Goal: Information Seeking & Learning: Find specific fact

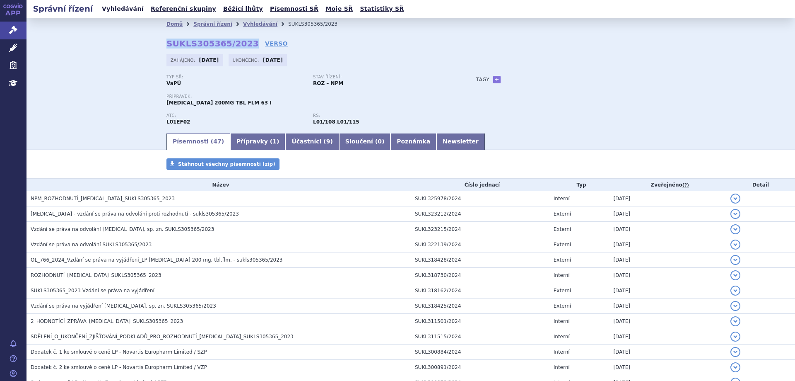
click at [112, 7] on link "Vyhledávání" at bounding box center [122, 8] width 47 height 11
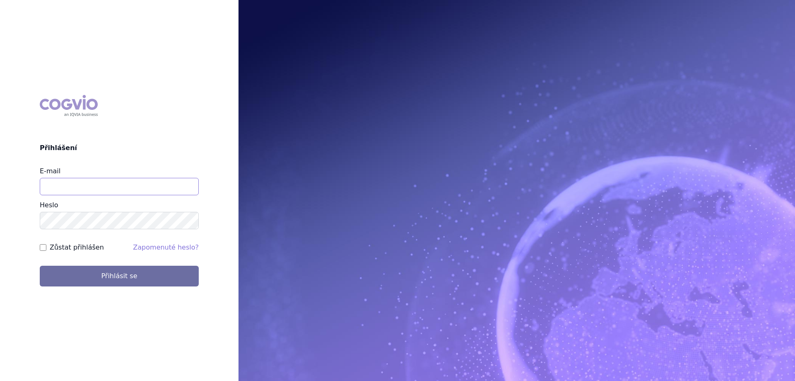
click at [76, 185] on input "E-mail" at bounding box center [119, 186] width 159 height 17
type input "jana.sipkova@vzp.cz"
click at [68, 244] on label "Zůstat přihlášen" at bounding box center [77, 247] width 54 height 10
click at [46, 244] on input "Zůstat přihlášen" at bounding box center [43, 247] width 7 height 7
checkbox input "true"
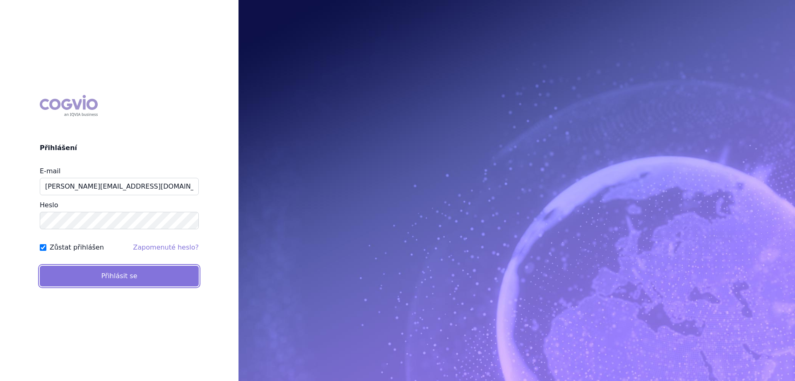
click at [69, 270] on button "Přihlásit se" at bounding box center [119, 275] width 159 height 21
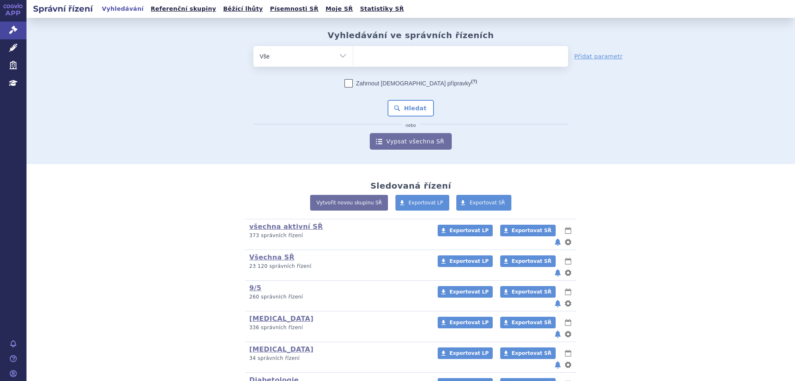
click at [369, 61] on ul at bounding box center [460, 54] width 215 height 17
click at [353, 61] on select at bounding box center [353, 56] width 0 height 21
type input "fi"
click at [364, 61] on li "fi" at bounding box center [361, 55] width 5 height 12
click at [353, 61] on select "fi" at bounding box center [353, 56] width 0 height 21
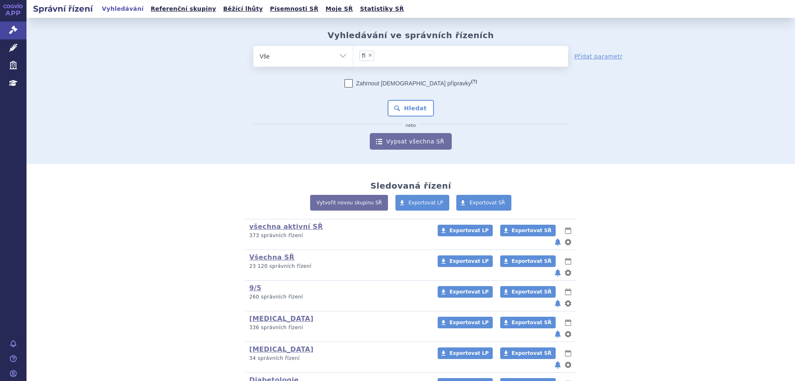
select select "fi"
type input "f"
select select
type input "fin"
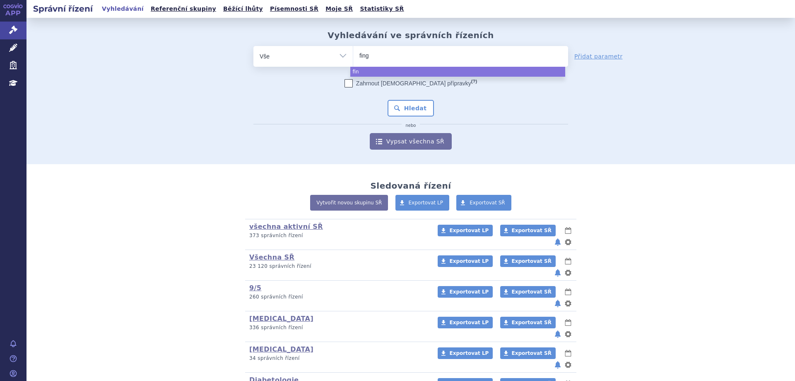
type input "fingo"
type input "fingolim"
type input "fingolimod"
select select "[MEDICAL_DATA]"
click at [398, 104] on button "Hledat" at bounding box center [411, 108] width 47 height 17
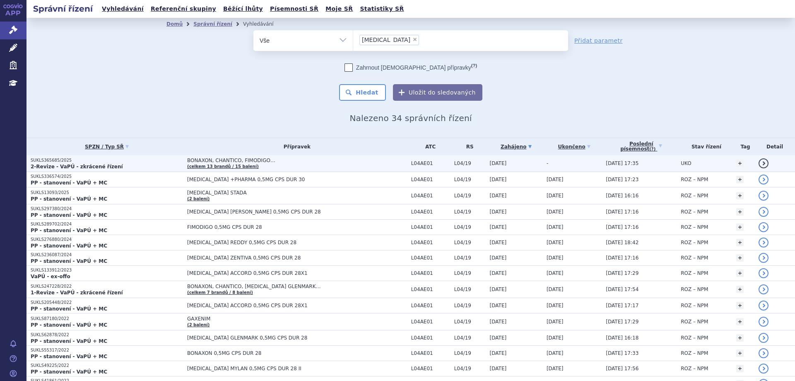
click at [51, 164] on strong "2-Revize - VaPÚ - zkrácené řízení" at bounding box center [77, 167] width 92 height 6
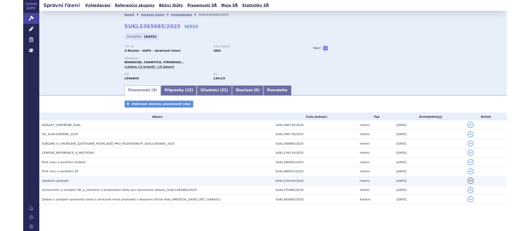
scroll to position [5, 0]
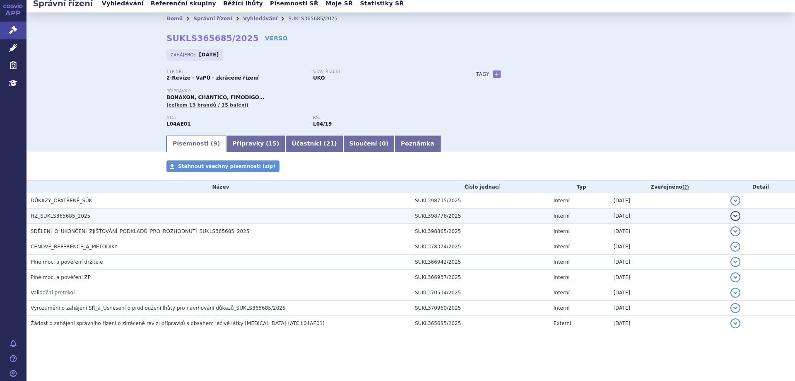
click at [52, 215] on span "HZ_SUKLS365685_2025" at bounding box center [61, 216] width 60 height 6
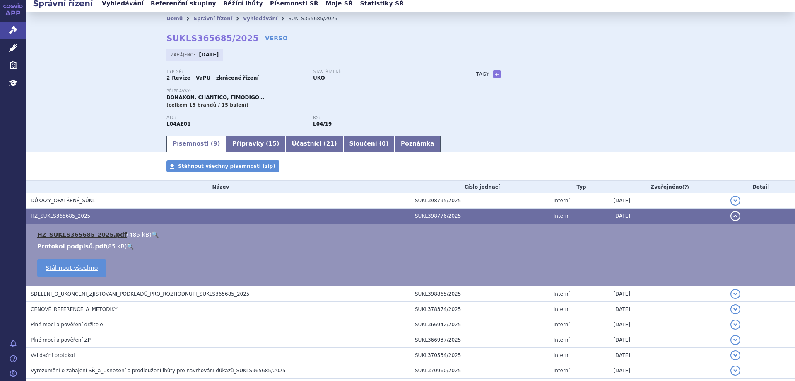
click at [55, 236] on link "HZ_SUKLS365685_2025.pdf" at bounding box center [81, 234] width 89 height 7
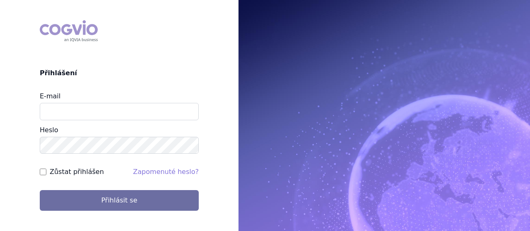
type input "[PERSON_NAME][EMAIL_ADDRESS][DOMAIN_NAME]"
click at [44, 173] on input "Zůstat přihlášen" at bounding box center [43, 172] width 7 height 7
checkbox input "true"
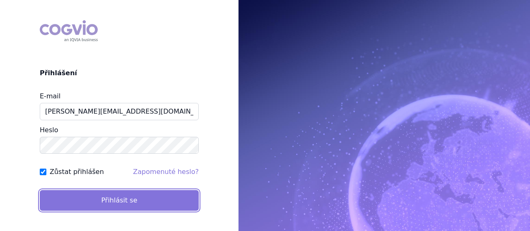
click at [77, 206] on button "Přihlásit se" at bounding box center [119, 200] width 159 height 21
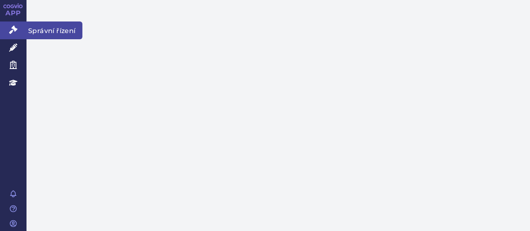
click at [15, 25] on link "Správní řízení" at bounding box center [13, 30] width 27 height 17
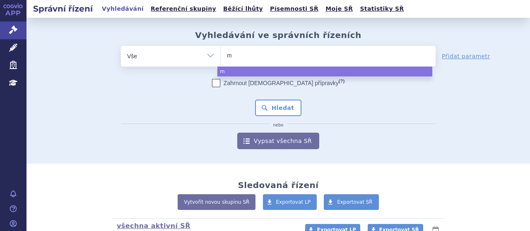
type input "mo"
type input "mou"
type input "moun"
type input "mounja"
type input "mounjar"
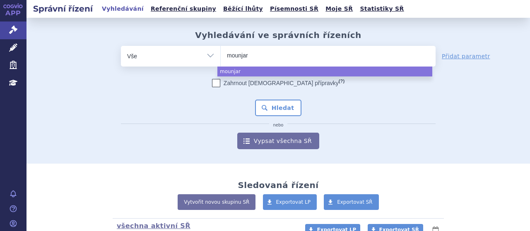
type input "mounjaro"
select select "mounjaro"
click at [278, 113] on button "Hledat" at bounding box center [278, 108] width 47 height 17
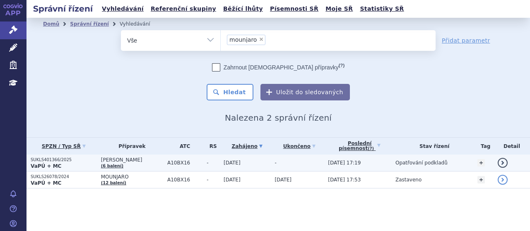
click at [40, 159] on p "SUKLS401366/2025" at bounding box center [64, 160] width 66 height 6
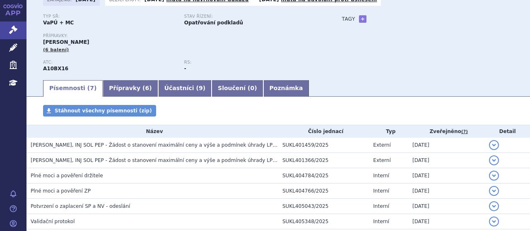
scroll to position [123, 0]
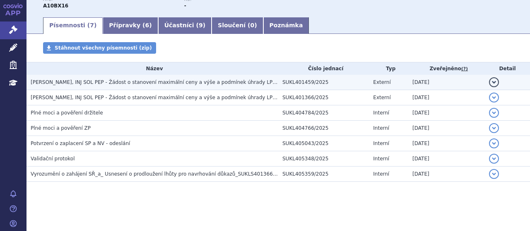
click at [205, 81] on span "MOUNJARO KWIKPEN, INJ SOL PEP - Žádost o stanovení maximální ceny a výše a podm…" at bounding box center [193, 83] width 325 height 6
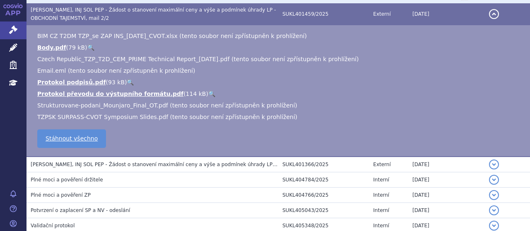
scroll to position [262, 0]
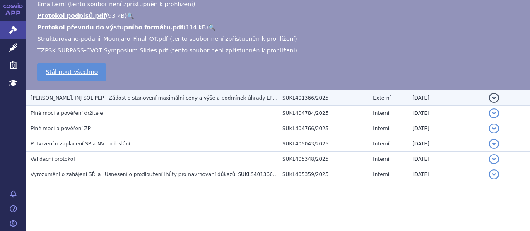
click at [203, 97] on span "MOUNJARO KWIKPEN, INJ SOL PEP - Žádost o stanovení maximální ceny a výše a podm…" at bounding box center [177, 98] width 292 height 6
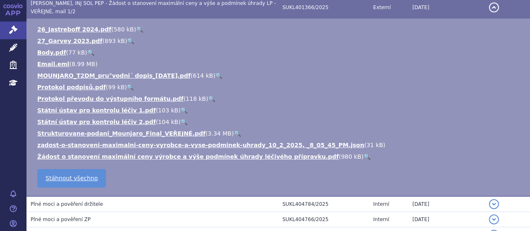
scroll to position [256, 0]
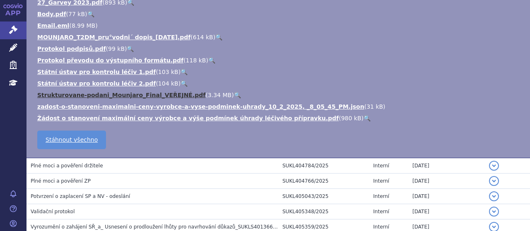
click at [84, 96] on link "Strukturovane-podani_Mounjaro_Final_VEŘEJNÉ.pdf" at bounding box center [121, 95] width 168 height 7
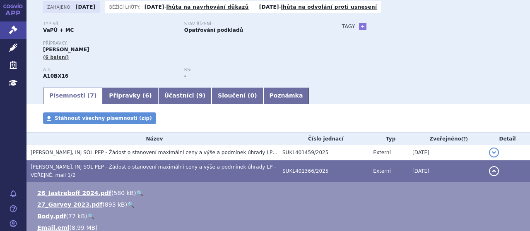
scroll to position [0, 0]
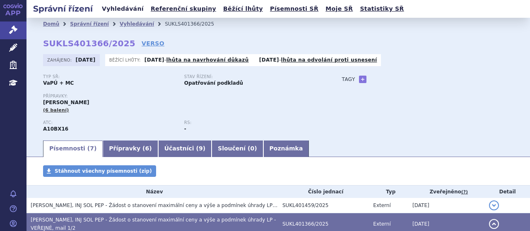
click at [123, 7] on link "Vyhledávání" at bounding box center [122, 8] width 47 height 11
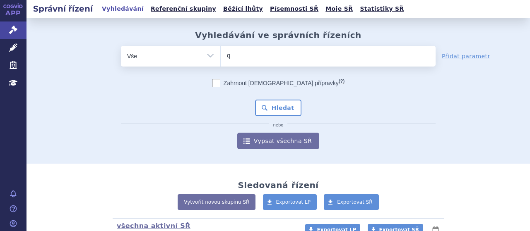
type input "qa"
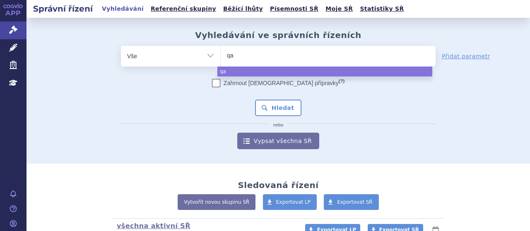
type input "qal"
type input "q"
type input "qa"
type input "qal"
type input "qals"
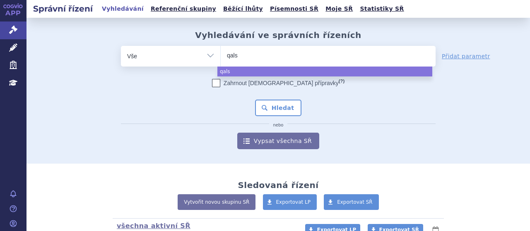
type input "qalso"
type input "qalsod"
type input "qalsody"
select select "qalsody"
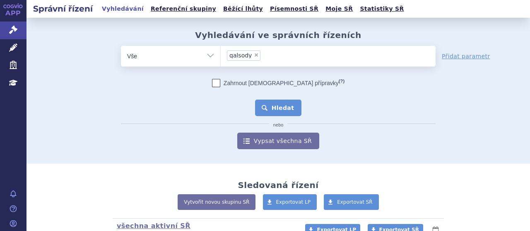
click at [267, 106] on button "Hledat" at bounding box center [278, 108] width 47 height 17
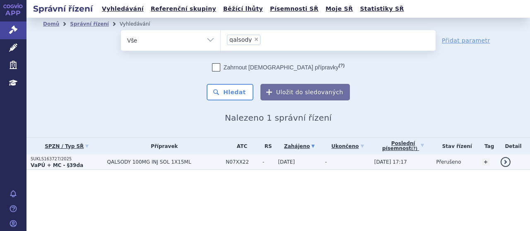
click at [43, 164] on strong "VaPÚ + MC - §39da" at bounding box center [57, 166] width 53 height 6
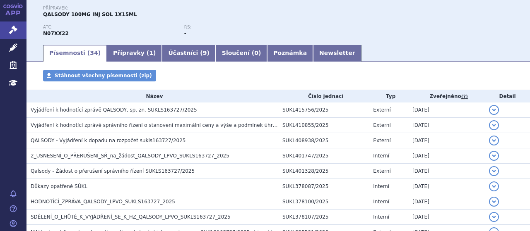
scroll to position [149, 0]
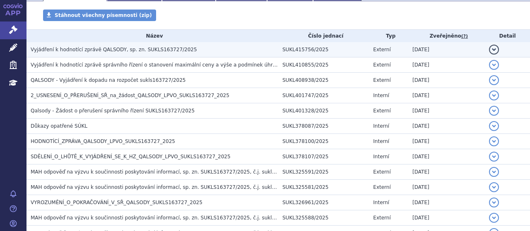
click at [84, 49] on span "Vyjádření k hodnotící zprávě QALSODY, sp. zn. SUKLS163727/2025" at bounding box center [114, 50] width 166 height 6
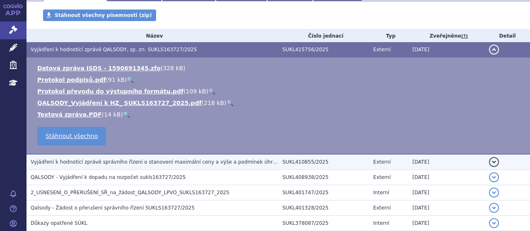
click at [97, 159] on span "Vyjádření k hodnotící zprávě správního řízení o stanovení maximální ceny a výše…" at bounding box center [258, 162] width 455 height 6
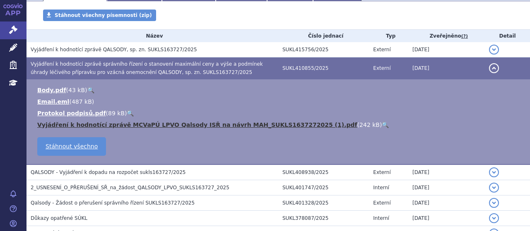
click at [91, 128] on link "Vyjádření k hodnotící zprávě MCVaPÚ LPVO Qalsody ISŘ na návrh MAH_SUKLS16372720…" at bounding box center [197, 125] width 320 height 7
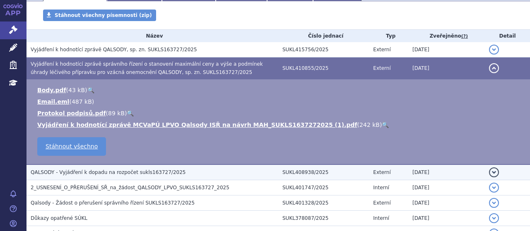
click at [65, 170] on span "QALSODY - Vyjádření k dopadu na rozpočet sukls163727/2025" at bounding box center [108, 173] width 155 height 6
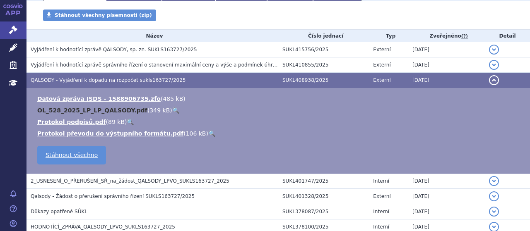
click at [87, 107] on link "OL_528_2025_LP_LP_QALSODY.pdf" at bounding box center [92, 110] width 110 height 7
